Goal: Find specific page/section: Find specific page/section

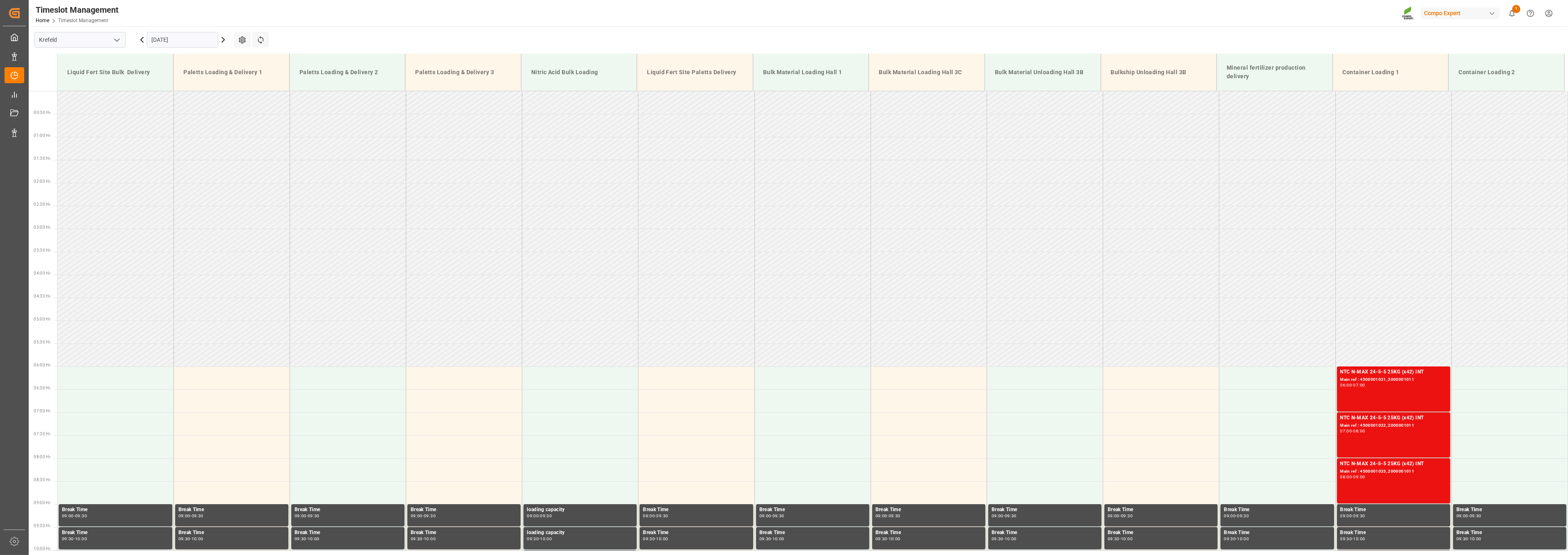
scroll to position [145, 0]
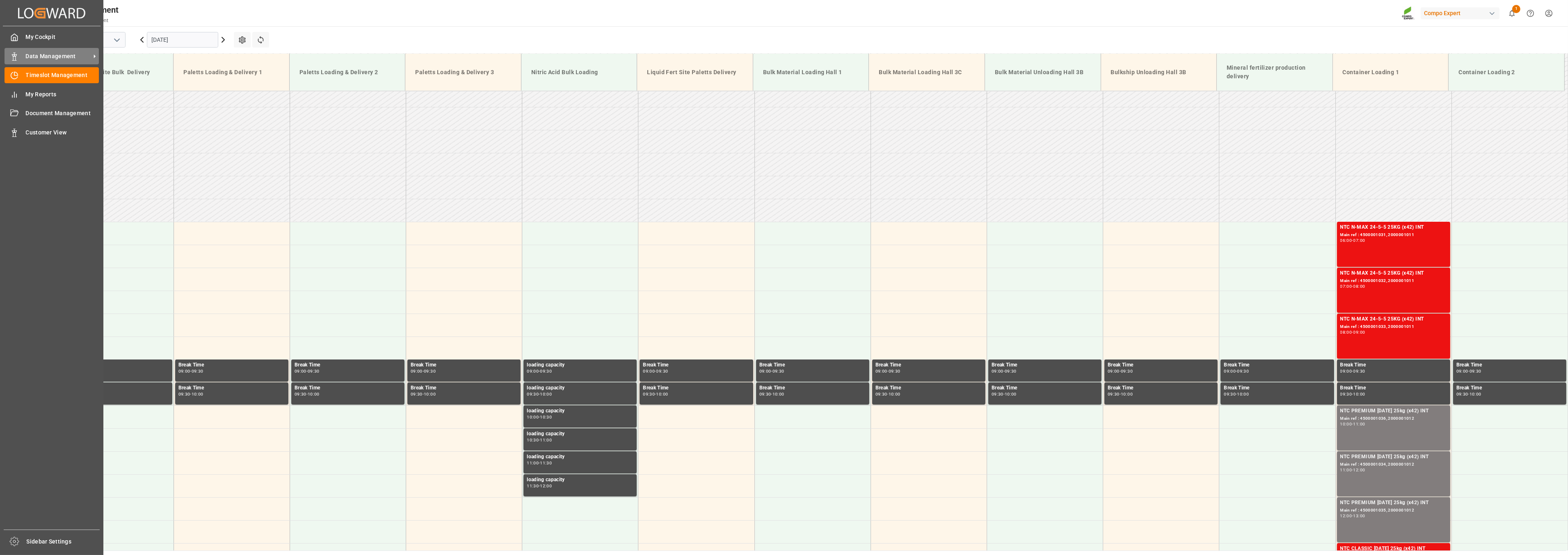
click at [35, 56] on span "Data Management" at bounding box center [58, 56] width 65 height 9
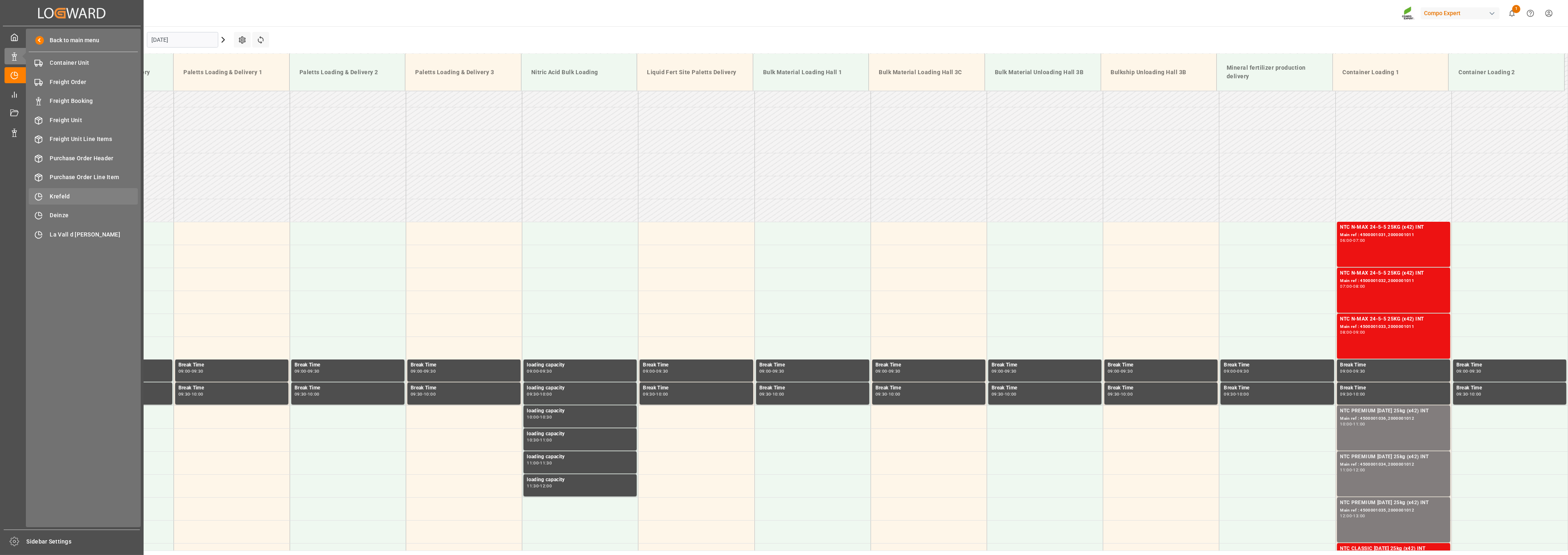
click at [62, 189] on div "Krefeld Krefeld" at bounding box center [83, 196] width 109 height 16
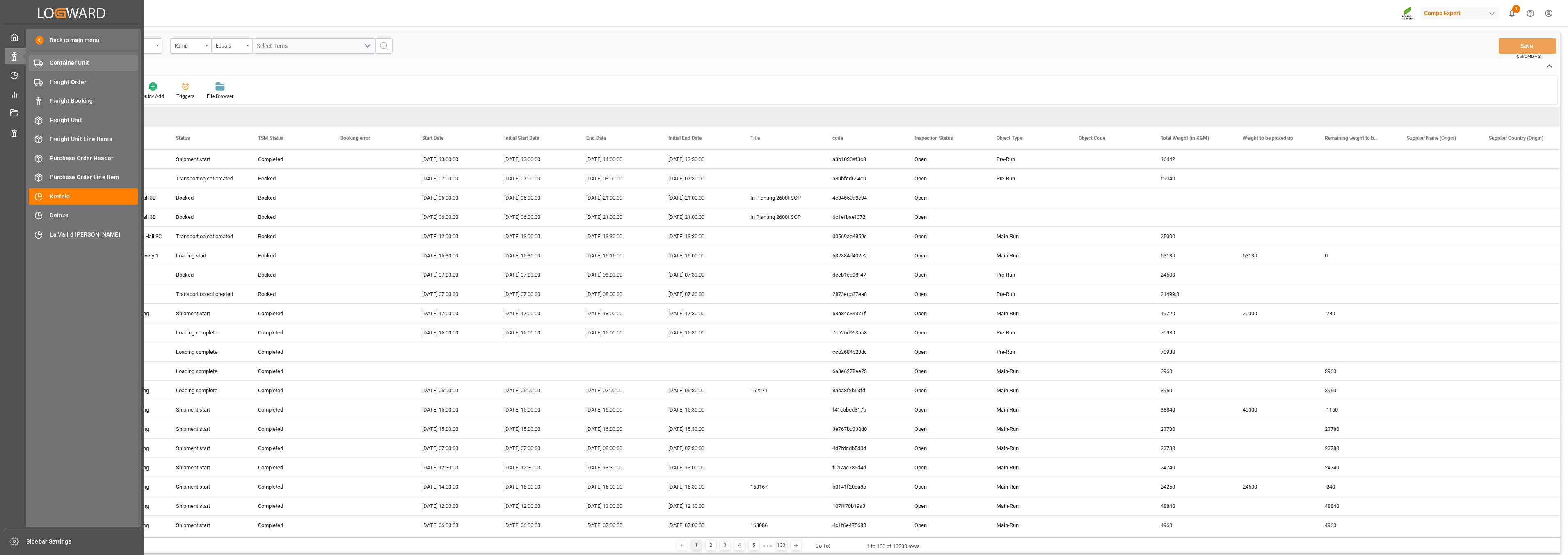
click at [78, 64] on span "Container Unit" at bounding box center [94, 63] width 88 height 9
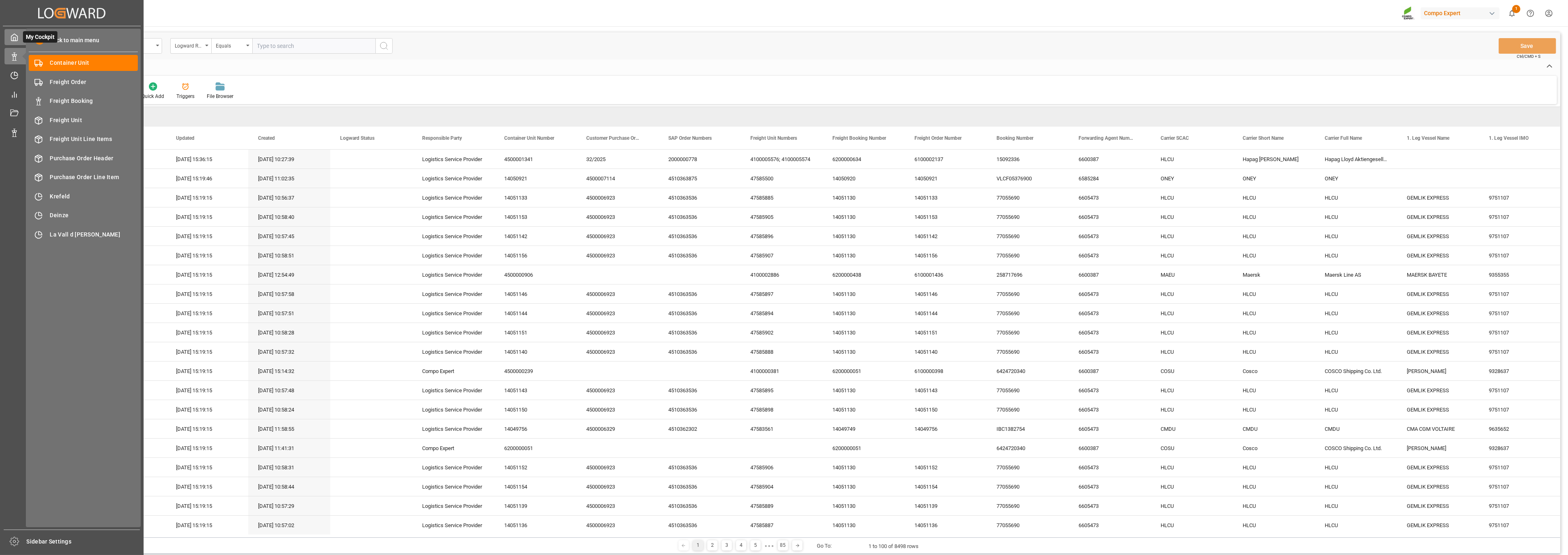
click at [13, 34] on icon at bounding box center [14, 37] width 8 height 8
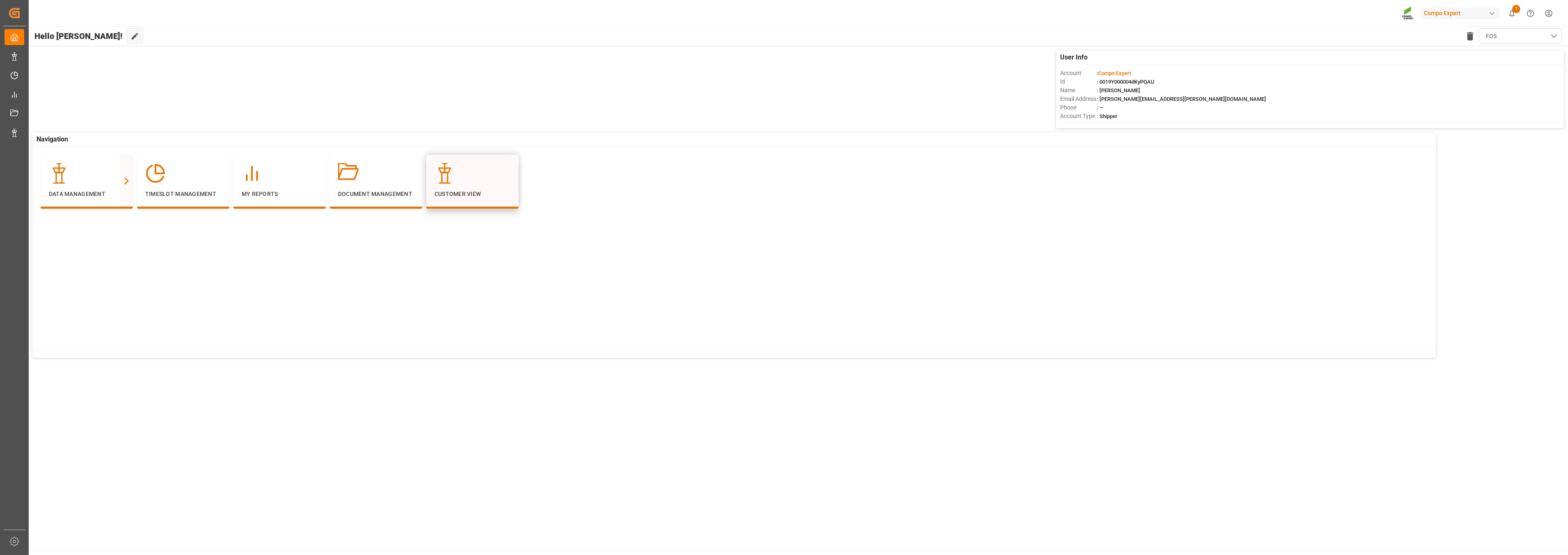
click at [446, 193] on p "Customer View" at bounding box center [472, 194] width 76 height 9
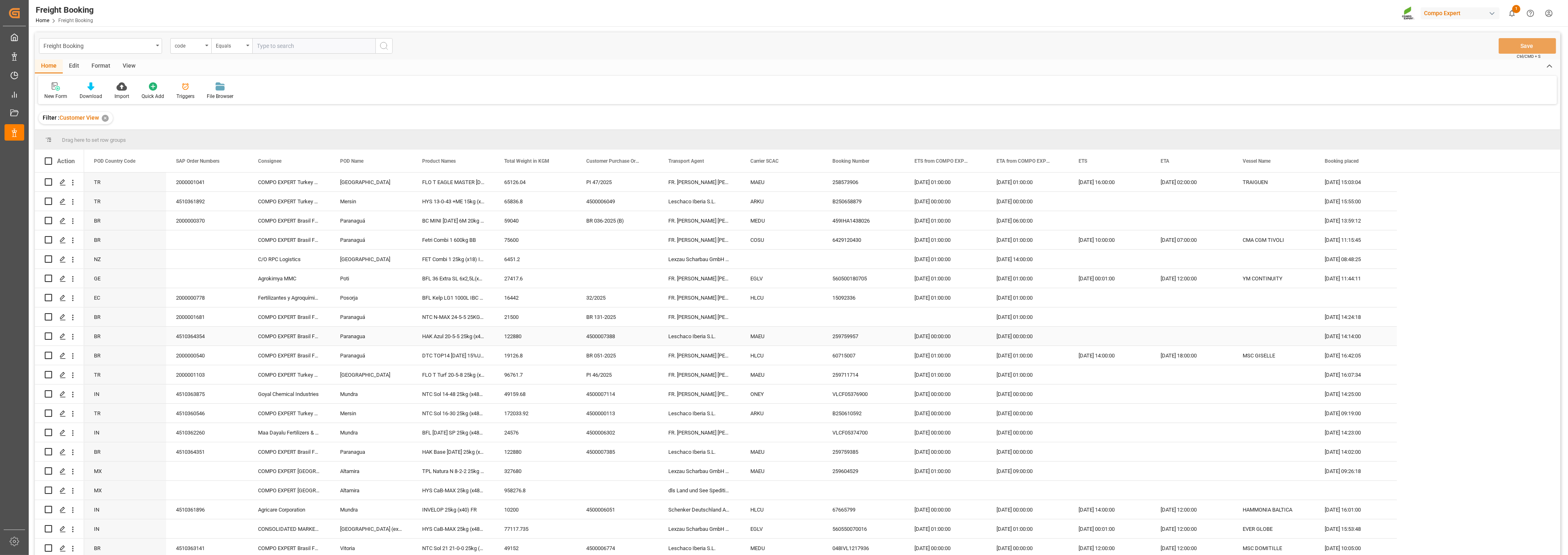
scroll to position [3, 0]
drag, startPoint x: 120, startPoint y: 161, endPoint x: 120, endPoint y: 143, distance: 18.0
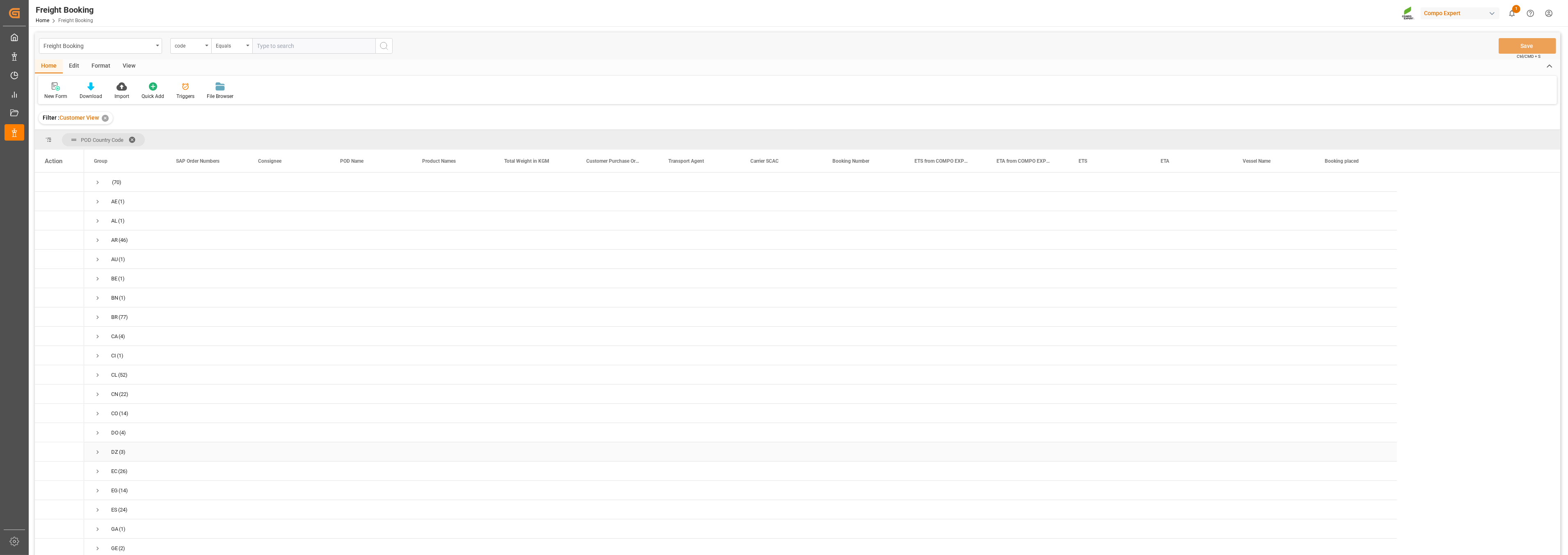
click at [190, 445] on div "Press SPACE to select this row." at bounding box center [207, 452] width 82 height 19
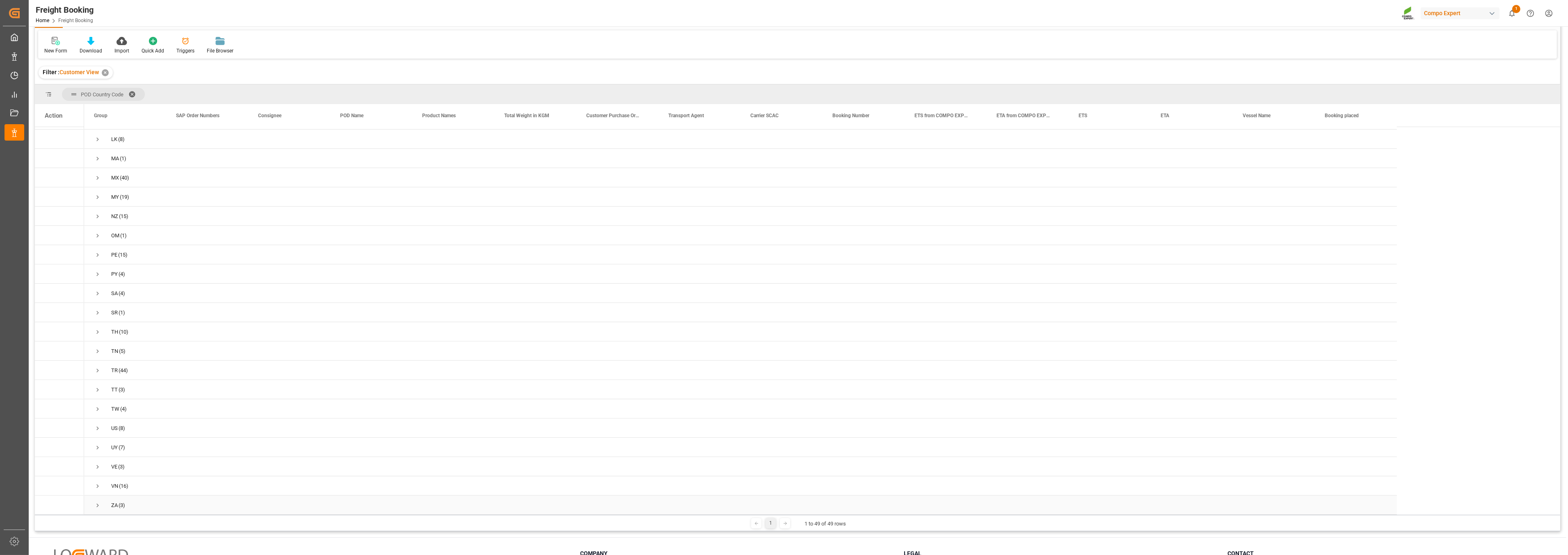
click at [99, 502] on span "Press SPACE to select this row." at bounding box center [97, 505] width 8 height 8
click at [97, 367] on span "Press SPACE to select this row." at bounding box center [97, 369] width 8 height 8
click at [95, 353] on span "Press SPACE to select this row." at bounding box center [97, 356] width 8 height 8
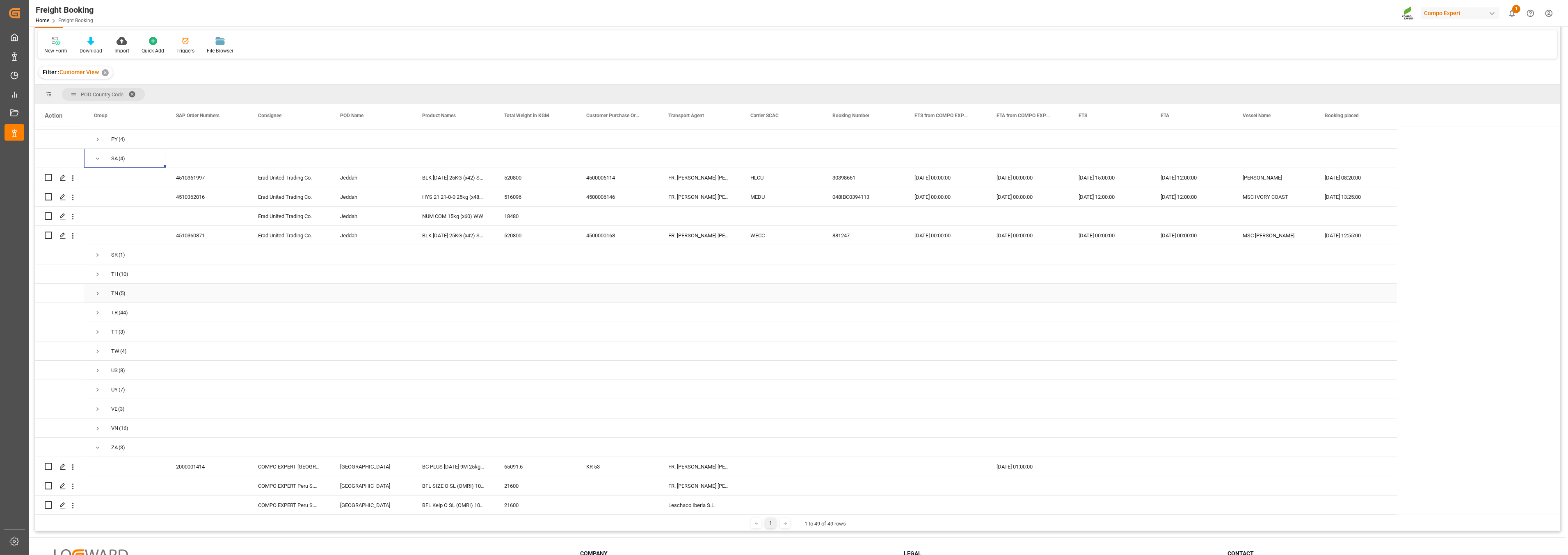
scroll to position [0, 0]
click at [97, 157] on span "Press SPACE to select this row." at bounding box center [97, 158] width 8 height 8
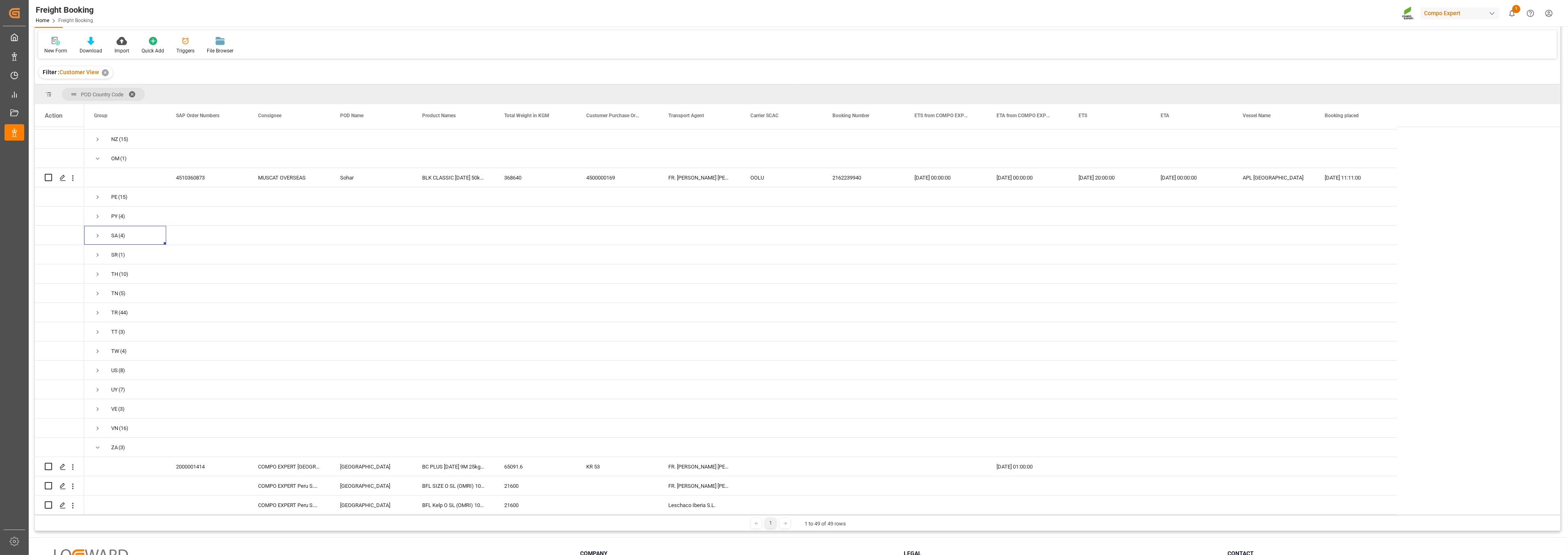
scroll to position [636, 0]
